Goal: Transaction & Acquisition: Book appointment/travel/reservation

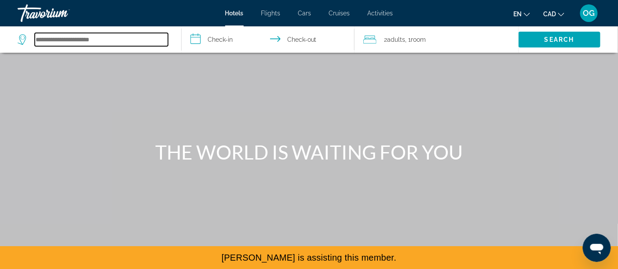
click at [123, 46] on input "Search hotel destination" at bounding box center [101, 39] width 133 height 13
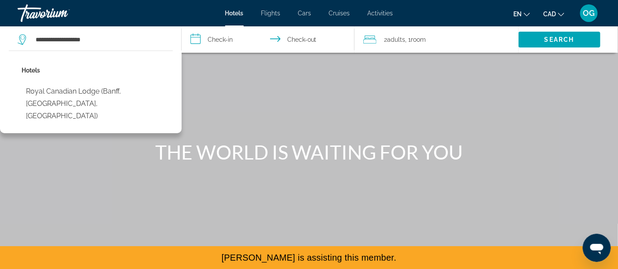
click at [73, 114] on button "Royal Canadian Lodge (Banff, [GEOGRAPHIC_DATA], [GEOGRAPHIC_DATA])" at bounding box center [97, 103] width 151 height 41
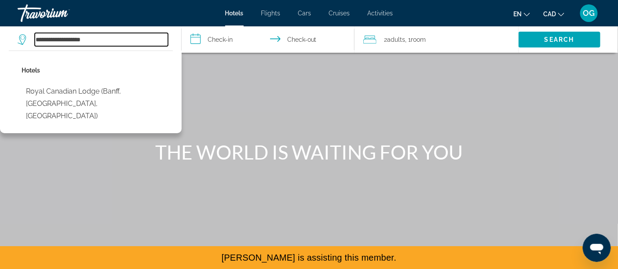
type input "**********"
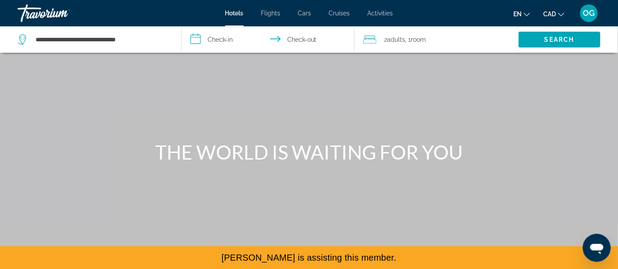
click at [217, 46] on input "**********" at bounding box center [270, 40] width 176 height 29
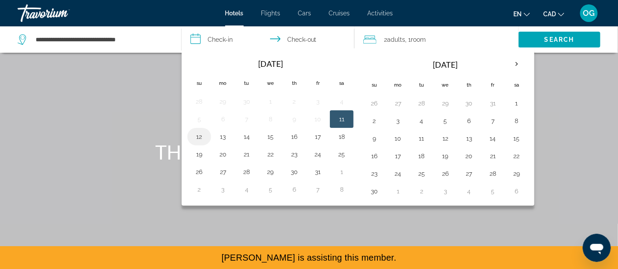
click at [203, 143] on button "12" at bounding box center [199, 137] width 14 height 12
click at [224, 143] on button "13" at bounding box center [223, 137] width 14 height 12
type input "**********"
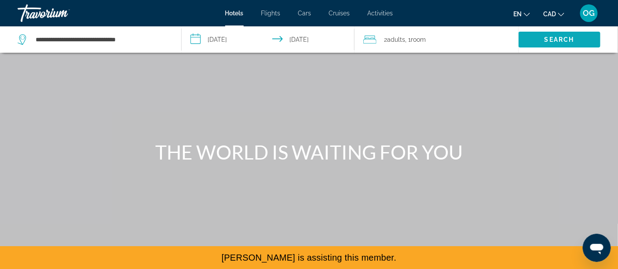
click at [536, 45] on span "Search" at bounding box center [560, 39] width 82 height 21
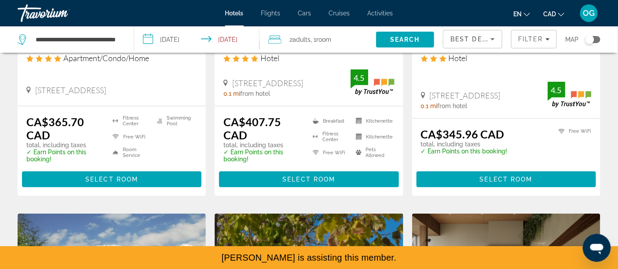
scroll to position [293, 0]
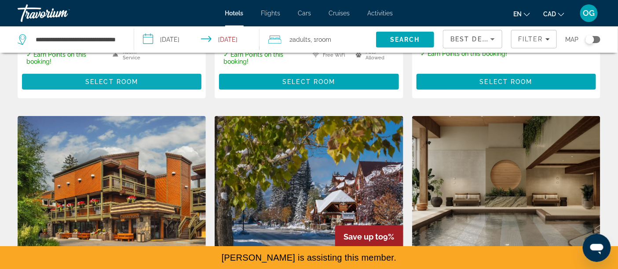
click at [111, 85] on span "Select Room" at bounding box center [111, 81] width 53 height 7
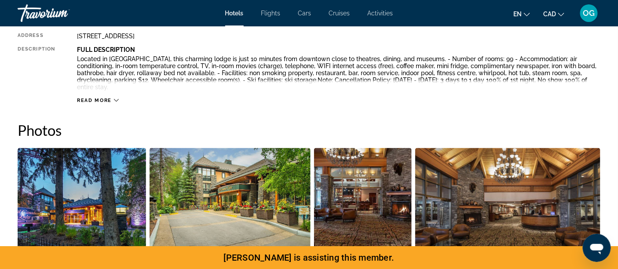
scroll to position [391, 0]
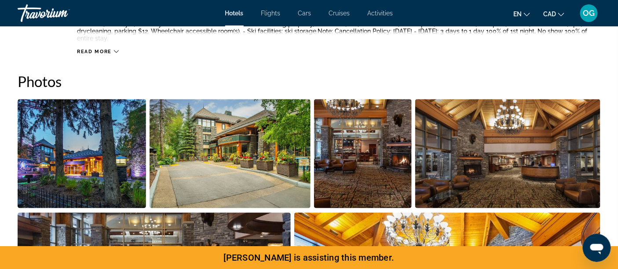
click at [119, 54] on icon "Main content" at bounding box center [116, 51] width 5 height 5
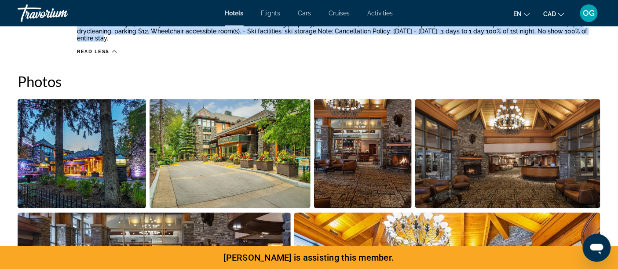
drag, startPoint x: 224, startPoint y: 157, endPoint x: 95, endPoint y: 103, distance: 140.0
click at [95, 44] on div "Full Description Located in central [GEOGRAPHIC_DATA], this charming lodge is j…" at bounding box center [339, 20] width 524 height 47
click at [138, 42] on p "Located in [GEOGRAPHIC_DATA], this charming lodge is just 10 minutes from downt…" at bounding box center [339, 24] width 524 height 35
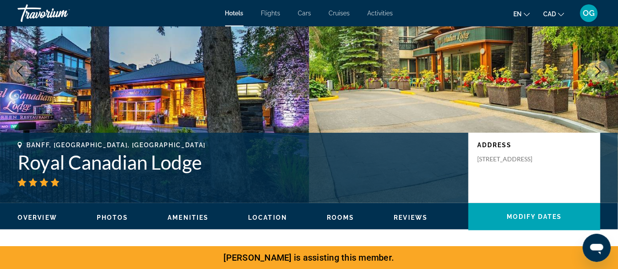
scroll to position [0, 0]
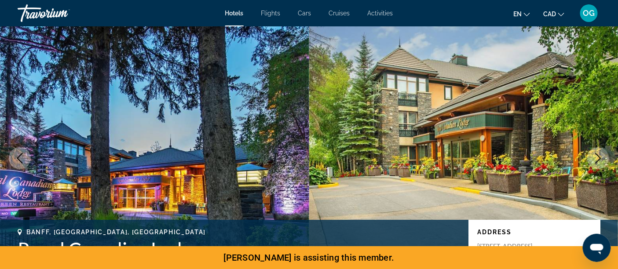
click at [584, 15] on span "OG" at bounding box center [590, 13] width 12 height 9
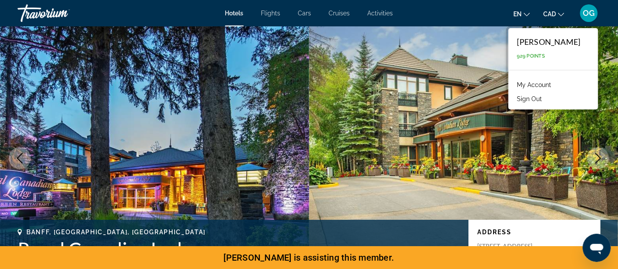
drag, startPoint x: 529, startPoint y: 117, endPoint x: 349, endPoint y: 18, distance: 205.5
click at [529, 105] on button "Sign Out" at bounding box center [530, 98] width 34 height 11
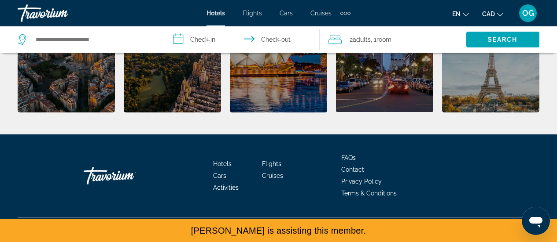
scroll to position [283, 0]
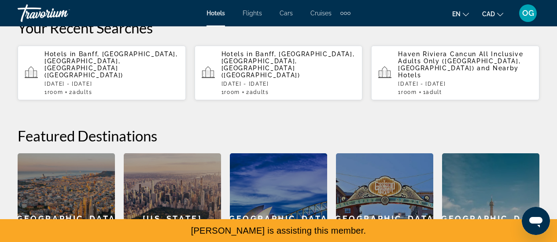
click at [522, 14] on span "OG" at bounding box center [528, 13] width 12 height 9
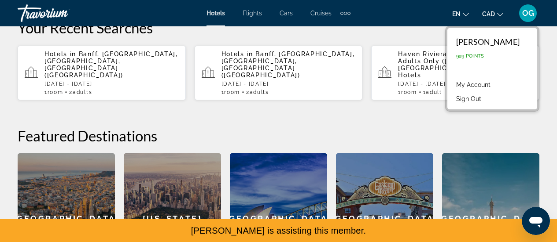
click at [473, 105] on button "Sign Out" at bounding box center [469, 98] width 34 height 11
